Goal: Information Seeking & Learning: Learn about a topic

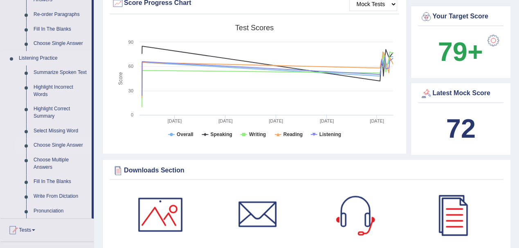
scroll to position [327, 0]
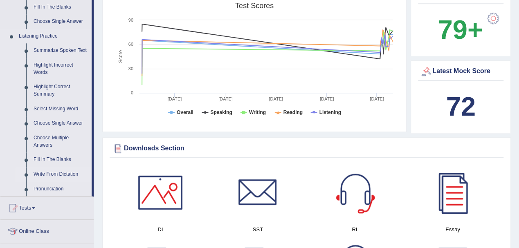
click at [49, 175] on link "Write From Dictation" at bounding box center [61, 174] width 62 height 15
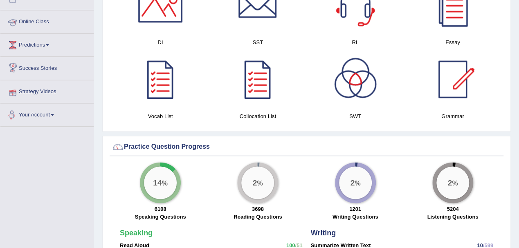
scroll to position [488, 0]
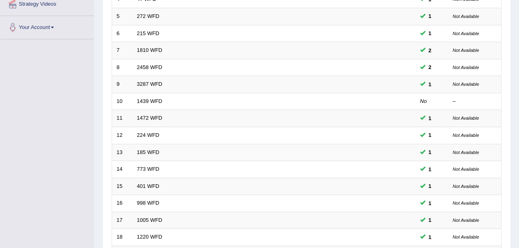
scroll to position [218, 0]
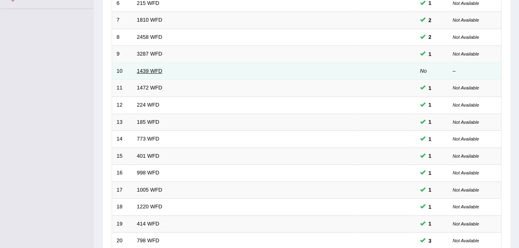
click at [145, 71] on link "1439 WFD" at bounding box center [149, 71] width 25 height 6
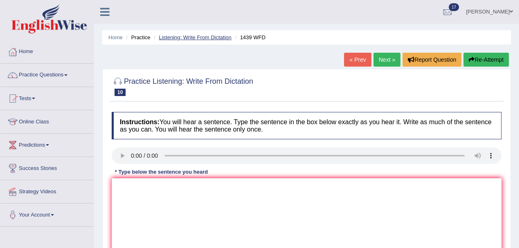
click at [194, 36] on link "Listening: Write From Dictation" at bounding box center [195, 37] width 73 height 6
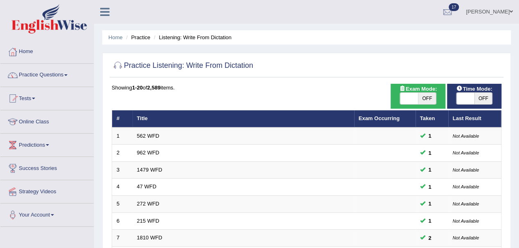
click at [423, 95] on span "OFF" at bounding box center [427, 98] width 18 height 11
checkbox input "true"
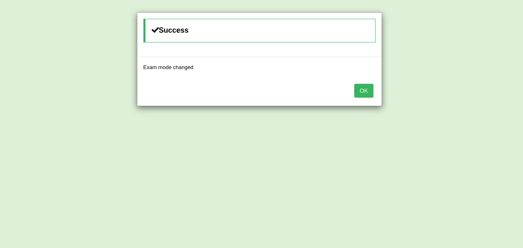
click at [362, 85] on button "OK" at bounding box center [363, 91] width 19 height 14
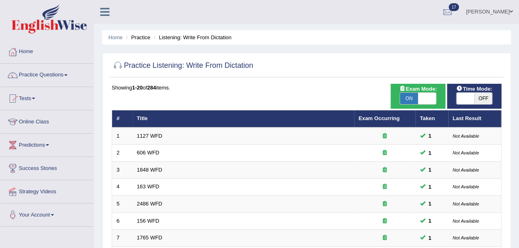
click at [480, 96] on span "OFF" at bounding box center [483, 98] width 18 height 11
checkbox input "true"
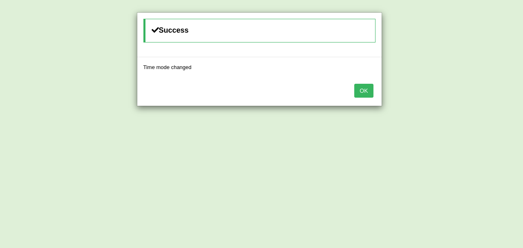
click at [366, 91] on button "OK" at bounding box center [363, 91] width 19 height 14
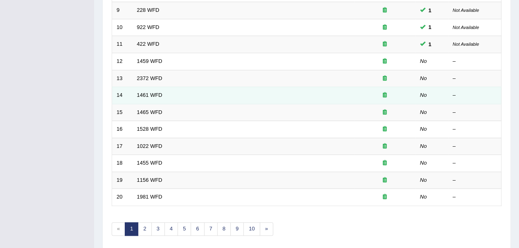
scroll to position [289, 0]
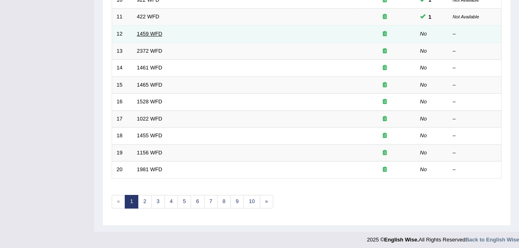
click at [152, 31] on link "1459 WFD" at bounding box center [149, 34] width 25 height 6
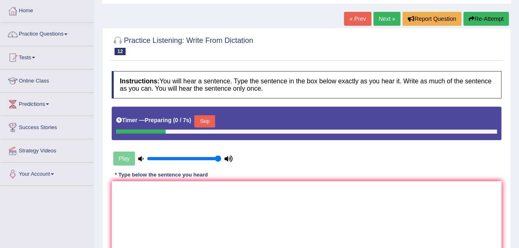
scroll to position [54, 0]
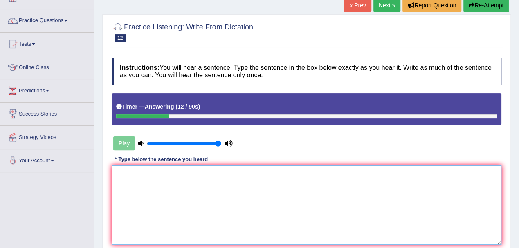
click at [197, 176] on textarea at bounding box center [306, 204] width 389 height 79
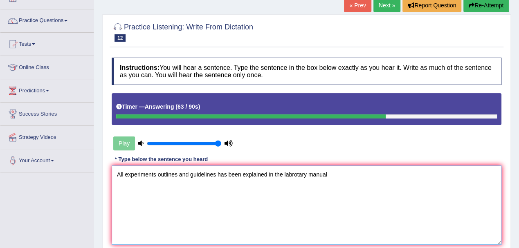
click at [155, 174] on textarea "All experiments outlines and guidelines has been explained in the labrotary man…" at bounding box center [306, 204] width 389 height 79
click at [291, 173] on textarea "All experiment outlines and guidelines has been explained in the labrotary manu…" at bounding box center [306, 204] width 389 height 79
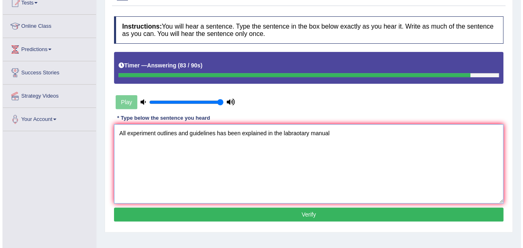
scroll to position [109, 0]
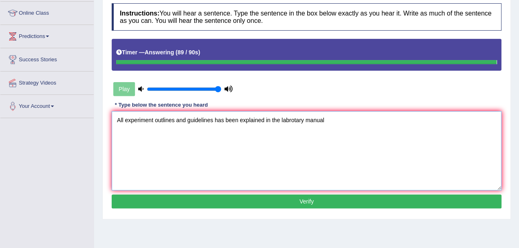
type textarea "All experiment outlines and guidelines has been explained in the labrotary manu…"
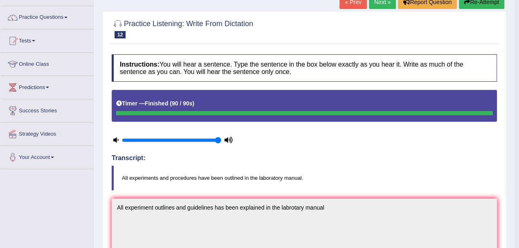
scroll to position [0, 0]
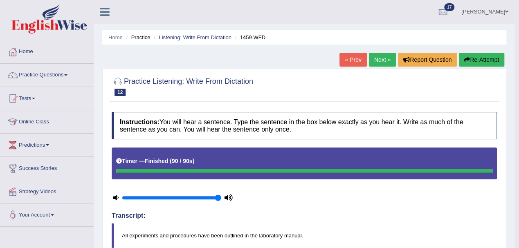
click at [382, 59] on link "Next »" at bounding box center [382, 60] width 27 height 14
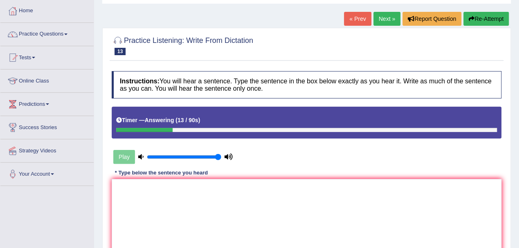
scroll to position [54, 0]
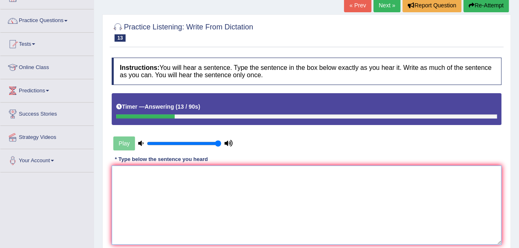
click at [174, 184] on textarea at bounding box center [306, 204] width 389 height 79
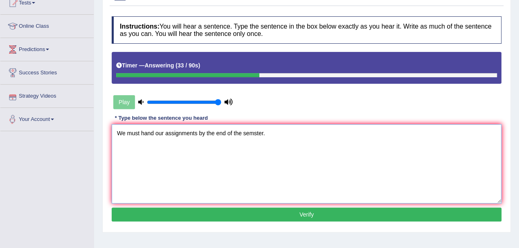
scroll to position [109, 0]
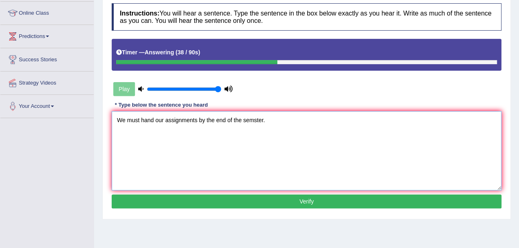
type textarea "We must hand our assignments by the end of the semster."
click at [241, 201] on button "Verify" at bounding box center [306, 202] width 389 height 14
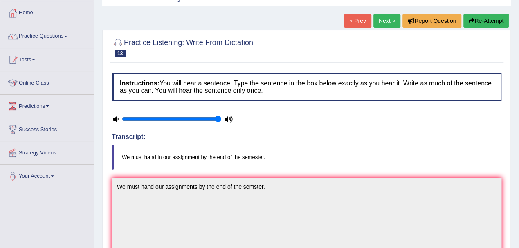
scroll to position [0, 0]
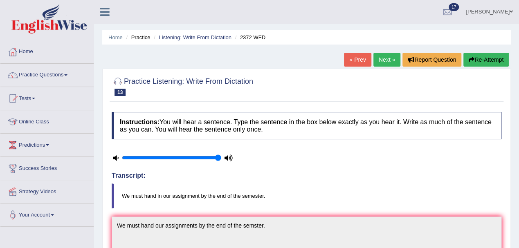
click at [385, 60] on link "Next »" at bounding box center [386, 60] width 27 height 14
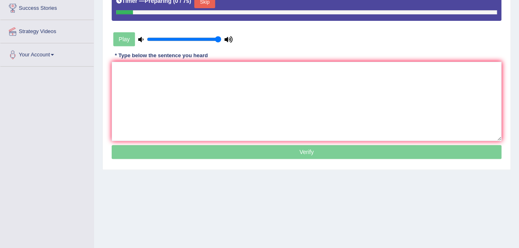
scroll to position [163, 0]
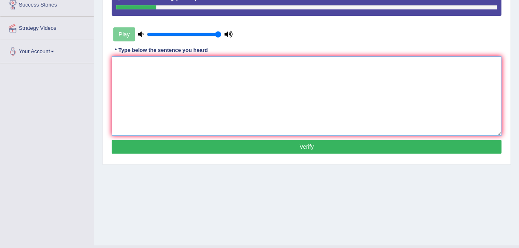
click at [164, 70] on textarea at bounding box center [306, 95] width 389 height 79
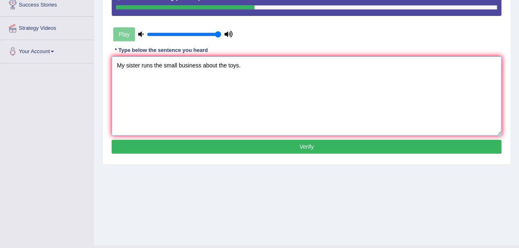
type textarea "My sister runs the small business about the toys."
click at [233, 147] on button "Verify" at bounding box center [306, 147] width 389 height 14
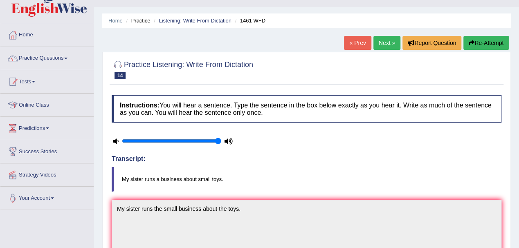
scroll to position [0, 0]
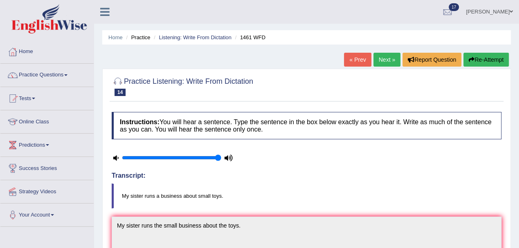
click at [378, 60] on link "Next »" at bounding box center [386, 60] width 27 height 14
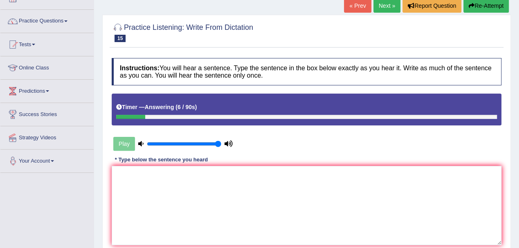
scroll to position [109, 0]
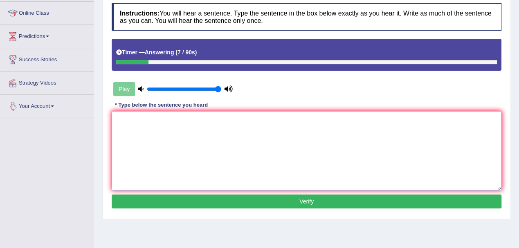
click at [139, 131] on textarea at bounding box center [306, 150] width 389 height 79
type textarea "T"
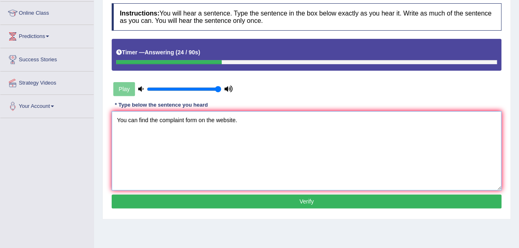
type textarea "You can find the complaint form on the website."
click at [228, 199] on button "Verify" at bounding box center [306, 202] width 389 height 14
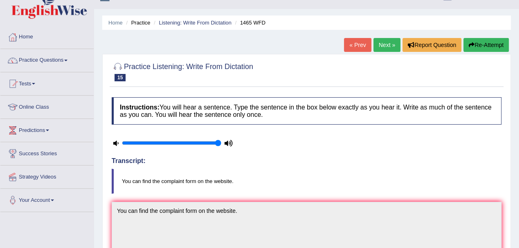
scroll to position [0, 0]
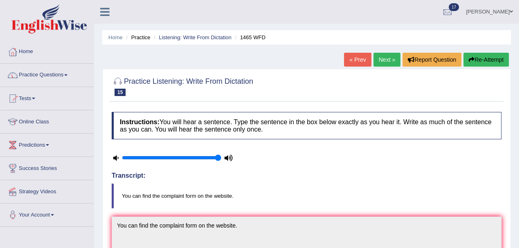
click at [382, 63] on link "Next »" at bounding box center [386, 60] width 27 height 14
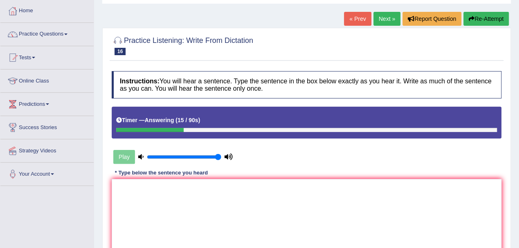
scroll to position [54, 0]
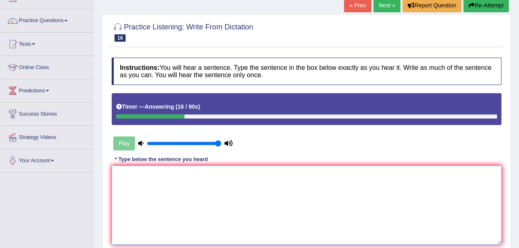
click at [230, 195] on textarea at bounding box center [306, 204] width 389 height 79
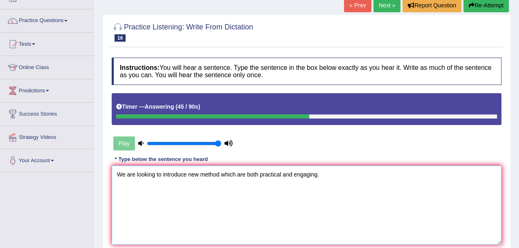
click at [187, 173] on textarea "We are looking to introduce new method which are both practical and engaging." at bounding box center [306, 204] width 389 height 79
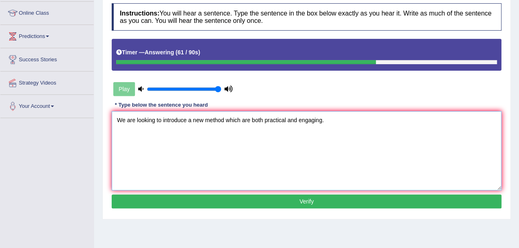
type textarea "We are looking to introduce a new method which are both practical and engaging."
click at [280, 199] on button "Verify" at bounding box center [306, 202] width 389 height 14
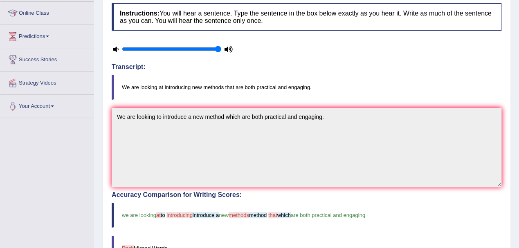
scroll to position [0, 0]
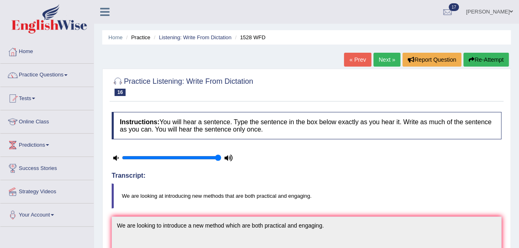
click at [384, 63] on link "Next »" at bounding box center [386, 60] width 27 height 14
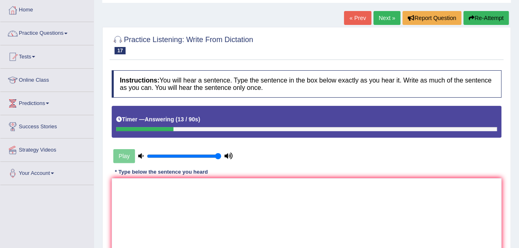
scroll to position [54, 0]
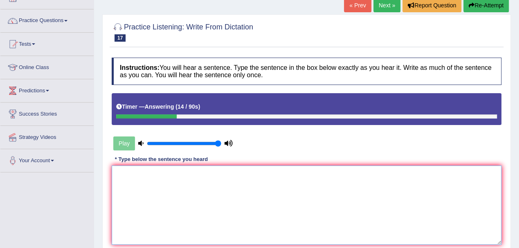
click at [218, 181] on textarea at bounding box center [306, 204] width 389 height 79
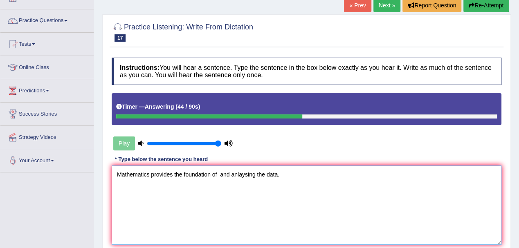
click at [241, 175] on textarea "Mathematics provides the foundation of and anlaysing the data." at bounding box center [306, 204] width 389 height 79
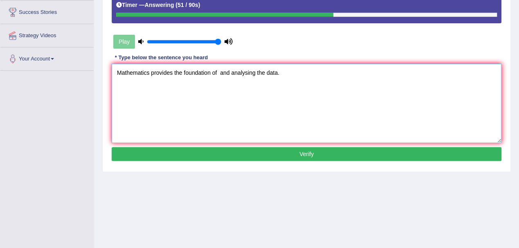
scroll to position [163, 0]
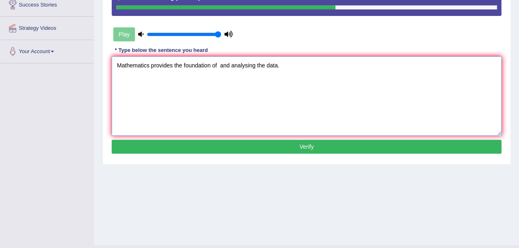
type textarea "Mathematics provides the foundation of and analysing the data."
click at [244, 149] on button "Verify" at bounding box center [306, 147] width 389 height 14
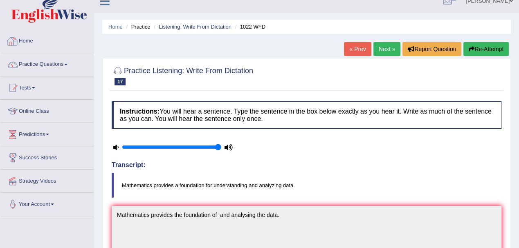
scroll to position [0, 0]
